Goal: Navigation & Orientation: Find specific page/section

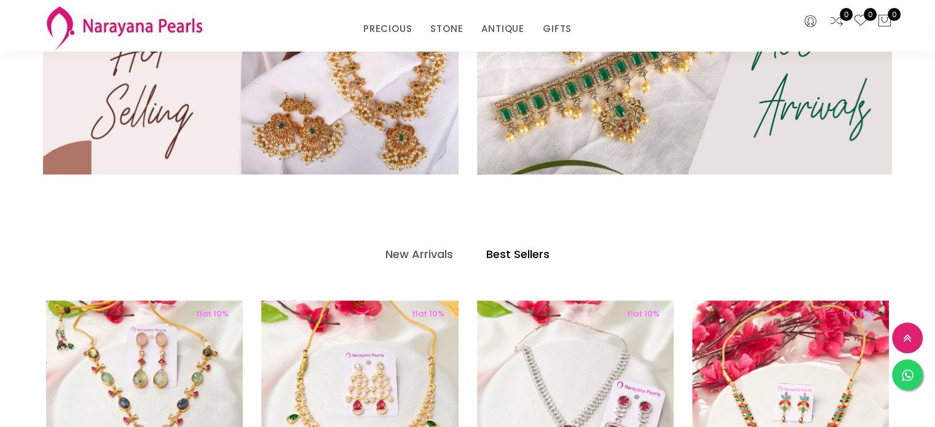
scroll to position [356, 0]
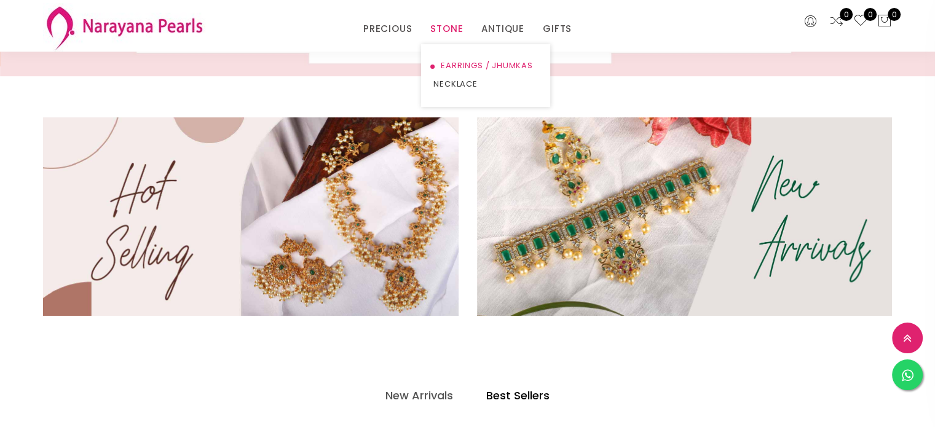
click at [452, 63] on link "EARRINGS / JHUMKAS" at bounding box center [485, 66] width 104 height 18
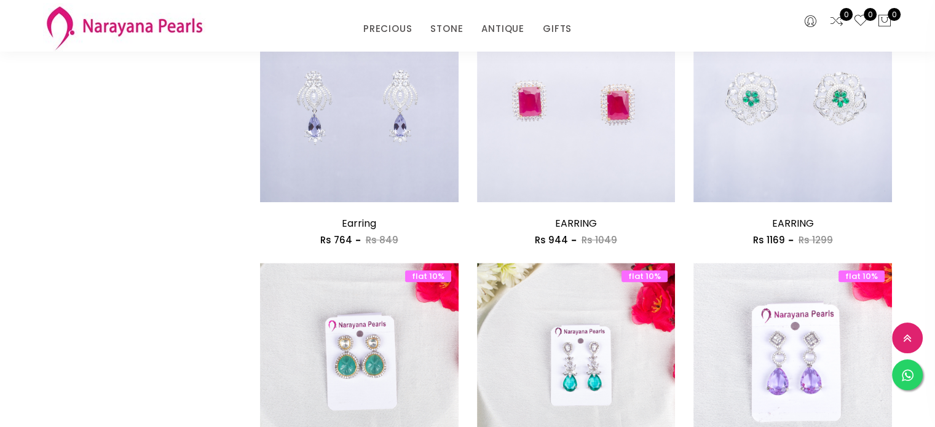
scroll to position [963, 0]
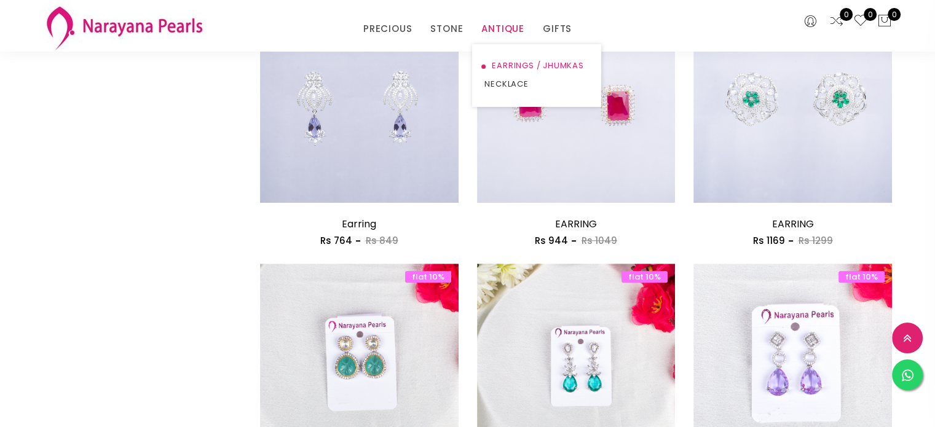
click at [509, 68] on link "EARRINGS / JHUMKAS" at bounding box center [536, 66] width 104 height 18
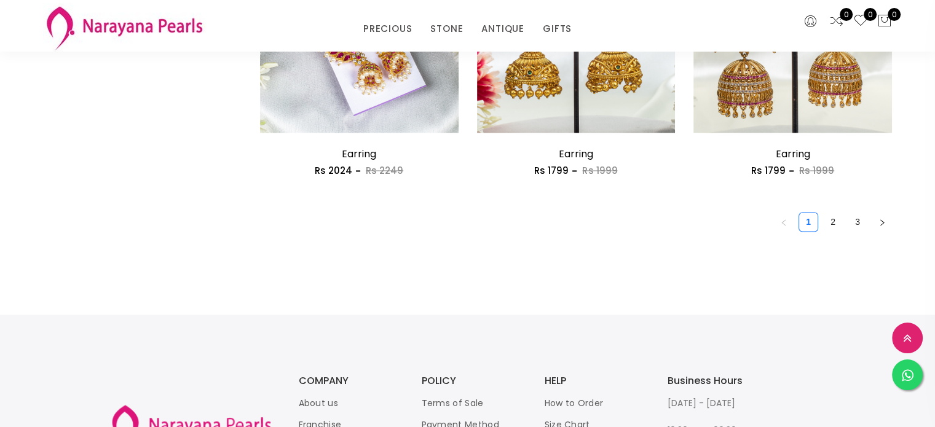
scroll to position [1735, 0]
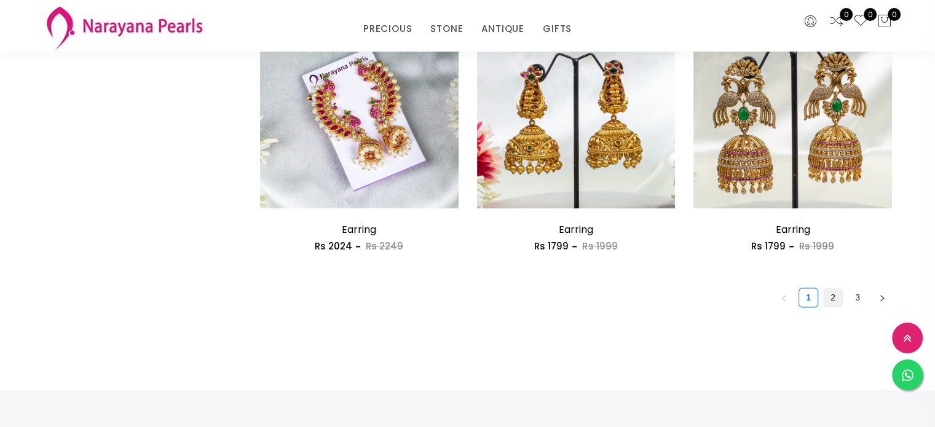
click at [831, 297] on link "2" at bounding box center [832, 297] width 18 height 18
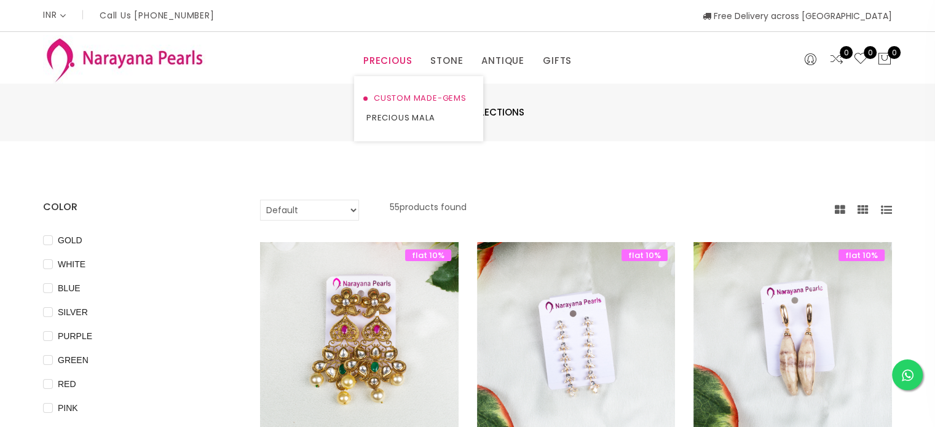
click at [390, 97] on link "CUSTOM MADE-GEMS" at bounding box center [418, 98] width 104 height 20
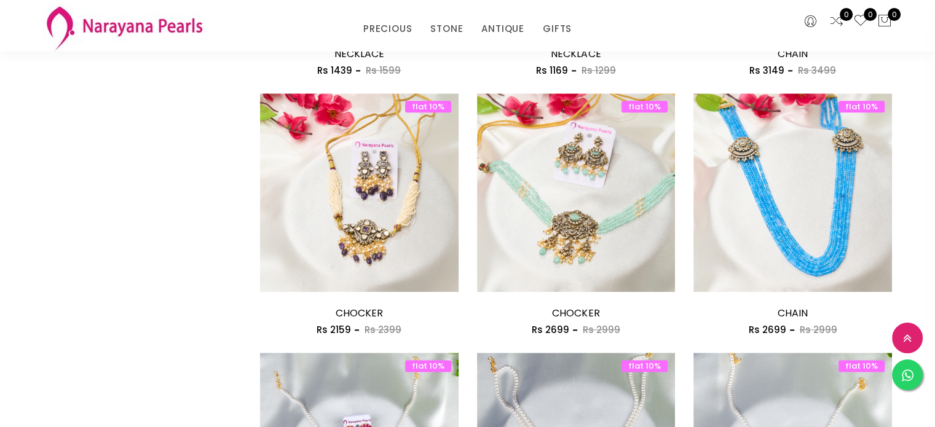
scroll to position [1721, 0]
